Goal: Information Seeking & Learning: Learn about a topic

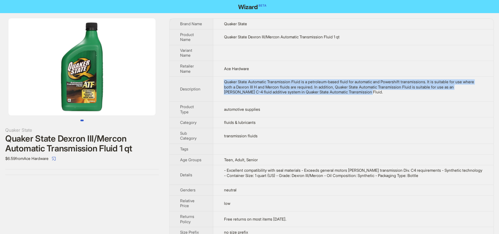
drag, startPoint x: 375, startPoint y: 96, endPoint x: 223, endPoint y: 79, distance: 152.6
click at [223, 79] on td "Quaker State Automatic Transmission Fluid is a petroleum-based fluid for automa…" at bounding box center [353, 89] width 280 height 25
copy div "Quaker State Automatic Transmission Fluid is a petroleum-based fluid for automa…"
click at [86, 75] on img at bounding box center [82, 66] width 147 height 97
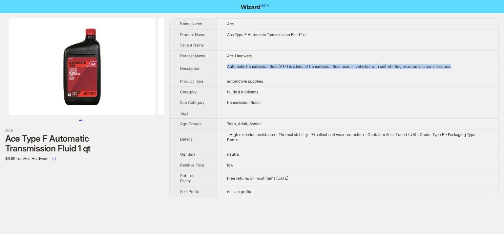
drag, startPoint x: 225, startPoint y: 66, endPoint x: 498, endPoint y: 67, distance: 273.4
click at [498, 67] on td "Automatic transmission fluid (ATF) is a kind of transmission fluid used in vehi…" at bounding box center [357, 68] width 282 height 15
copy div "Automatic transmission fluid (ATF) is a kind of transmission fluid used in vehi…"
click at [80, 69] on img at bounding box center [82, 66] width 147 height 97
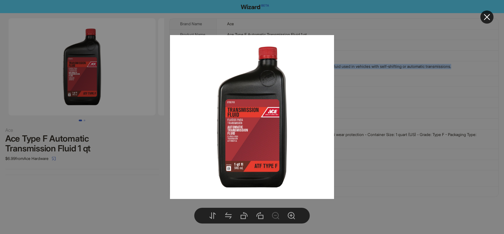
click at [488, 16] on icon "close" at bounding box center [487, 17] width 6 height 6
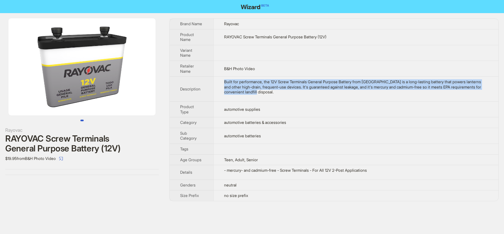
drag, startPoint x: 289, startPoint y: 93, endPoint x: 218, endPoint y: 82, distance: 71.5
click at [218, 82] on td "Built for performance, the 12V Screw Terminals General Purpose Battery from RAY…" at bounding box center [355, 89] width 285 height 25
copy div "Built for performance, the 12V Screw Terminals General Purpose Battery from RAY…"
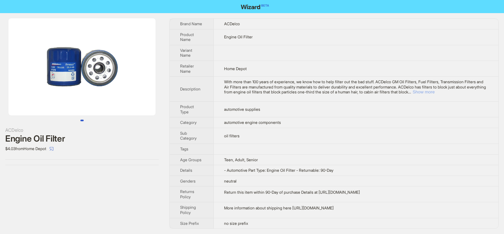
click at [435, 92] on button "Show more" at bounding box center [424, 92] width 22 height 5
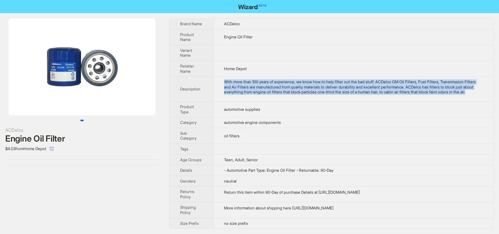
drag, startPoint x: 257, startPoint y: 97, endPoint x: 222, endPoint y: 76, distance: 40.7
click at [222, 77] on td "With more than 100 years of experience, we know how to help filter out the bad …" at bounding box center [354, 89] width 280 height 25
copy div "With more than 100 years of experience, we know how to help filter out the bad …"
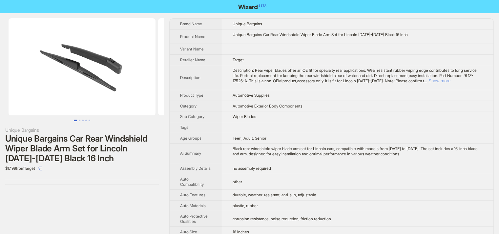
click at [451, 81] on button "Show more" at bounding box center [440, 80] width 22 height 5
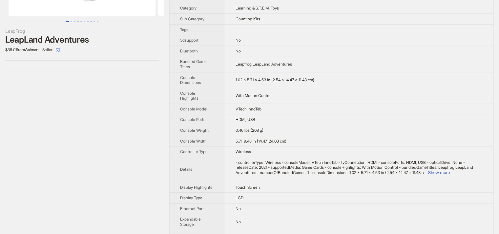
scroll to position [33, 0]
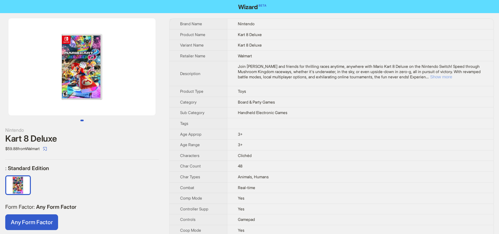
click at [452, 77] on button "Show more" at bounding box center [441, 77] width 22 height 5
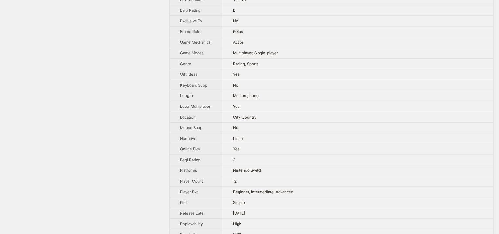
scroll to position [295, 0]
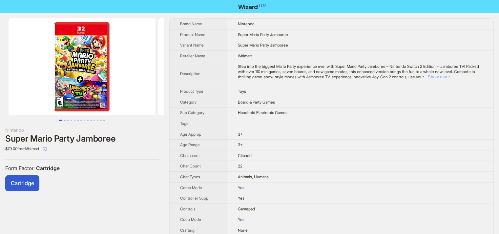
click at [450, 76] on button "Show more" at bounding box center [439, 77] width 22 height 5
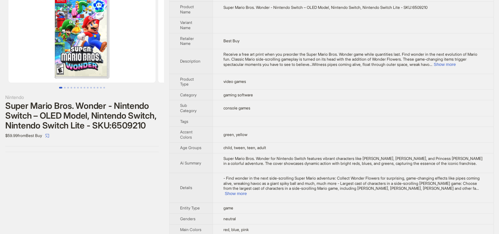
scroll to position [79, 0]
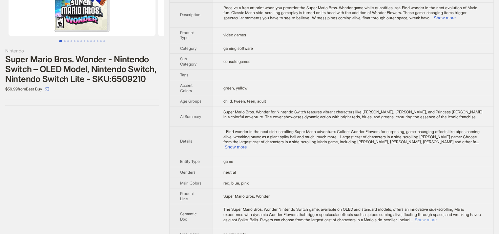
click at [437, 218] on button "Show more" at bounding box center [426, 220] width 22 height 5
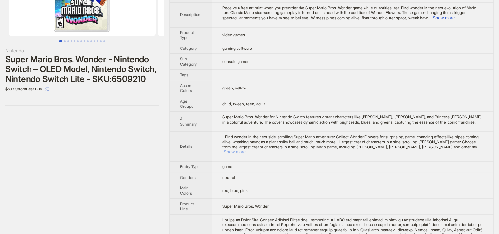
click at [246, 150] on button "Show more" at bounding box center [235, 152] width 22 height 5
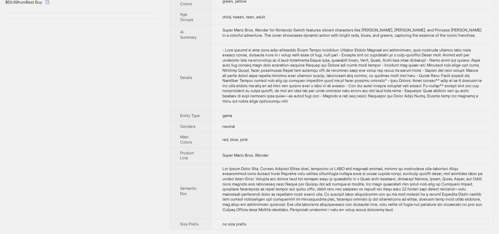
scroll to position [0, 0]
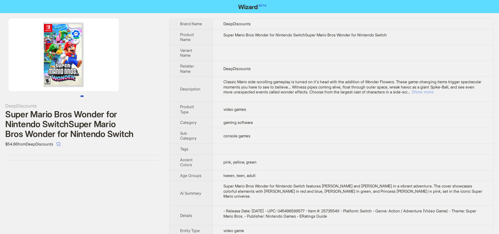
click at [434, 92] on button "Show more" at bounding box center [423, 92] width 22 height 5
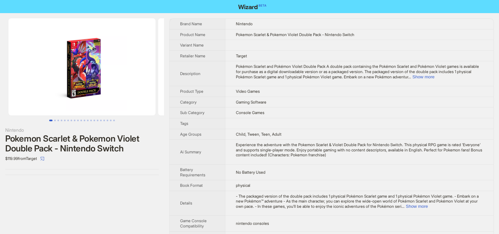
click at [85, 62] on img at bounding box center [82, 66] width 147 height 97
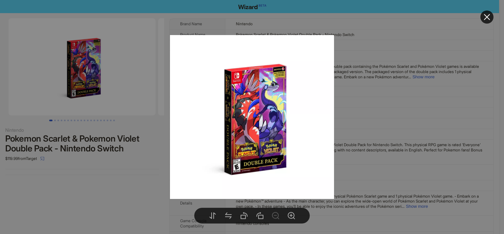
click at [269, 122] on img at bounding box center [252, 117] width 164 height 164
click at [258, 113] on img at bounding box center [252, 117] width 164 height 164
click at [259, 110] on img at bounding box center [252, 117] width 164 height 164
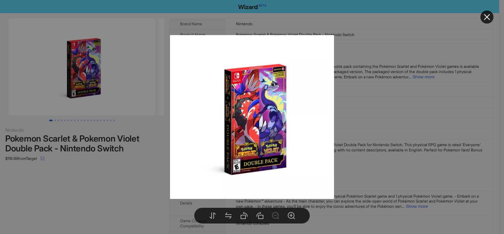
click at [67, 54] on div at bounding box center [252, 117] width 504 height 234
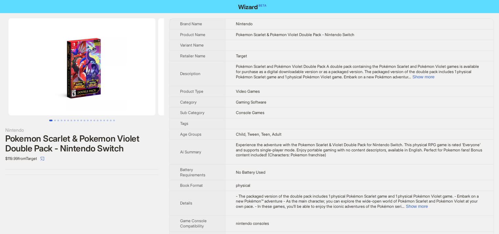
click at [82, 62] on img at bounding box center [82, 66] width 147 height 97
